Goal: Task Accomplishment & Management: Complete application form

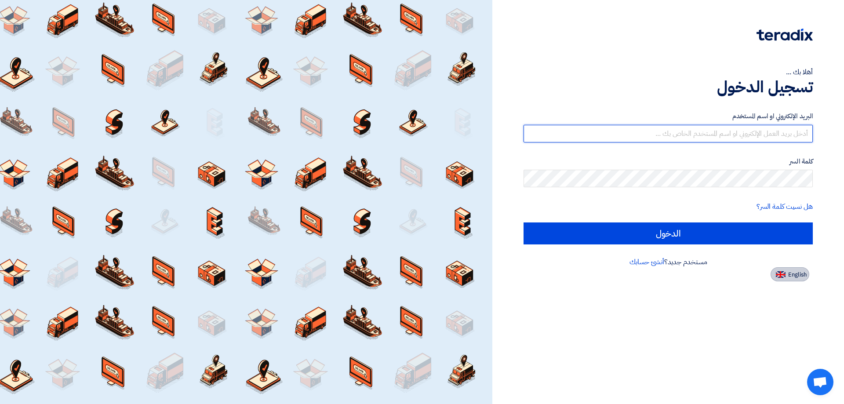
type input "[PERSON_NAME][EMAIL_ADDRESS][DOMAIN_NAME]"
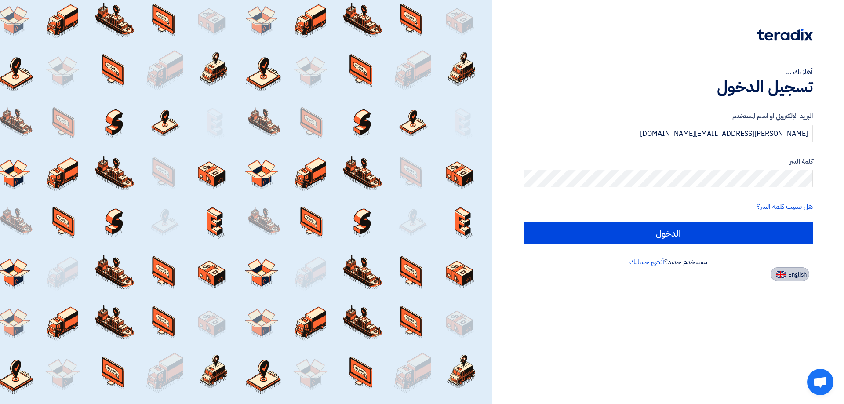
click at [794, 272] on span "English" at bounding box center [798, 275] width 18 height 6
type input "Sign in"
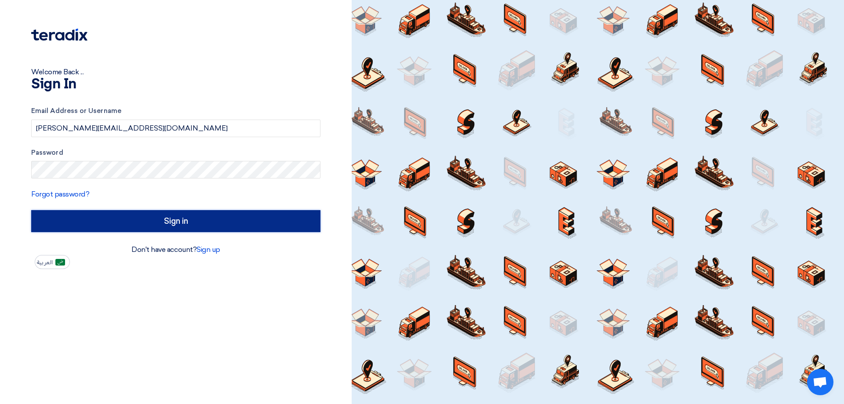
click at [180, 217] on input "Sign in" at bounding box center [175, 221] width 289 height 22
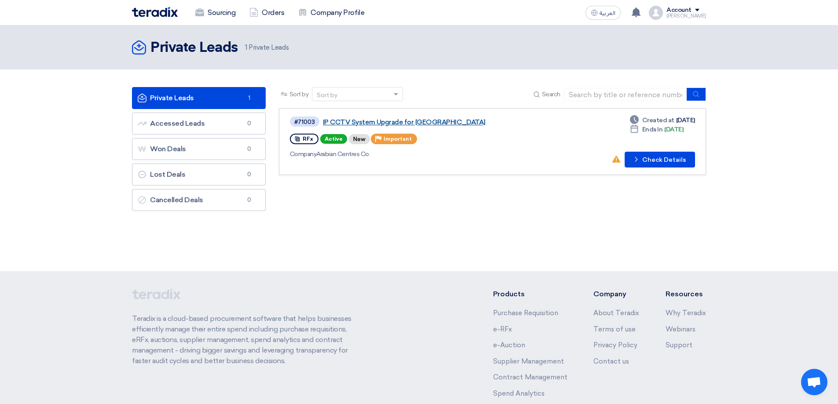
click at [407, 124] on link "IP CCTV System Upgrade for [GEOGRAPHIC_DATA]" at bounding box center [433, 122] width 220 height 8
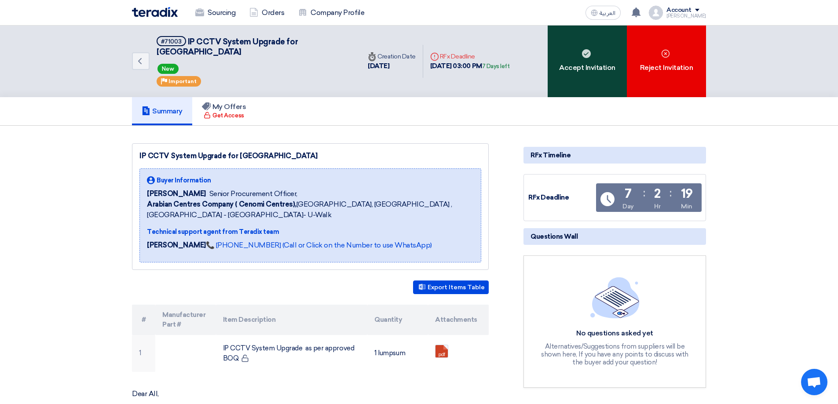
click at [591, 61] on div "Accept Invitation" at bounding box center [587, 62] width 79 height 72
